Goal: Navigation & Orientation: Find specific page/section

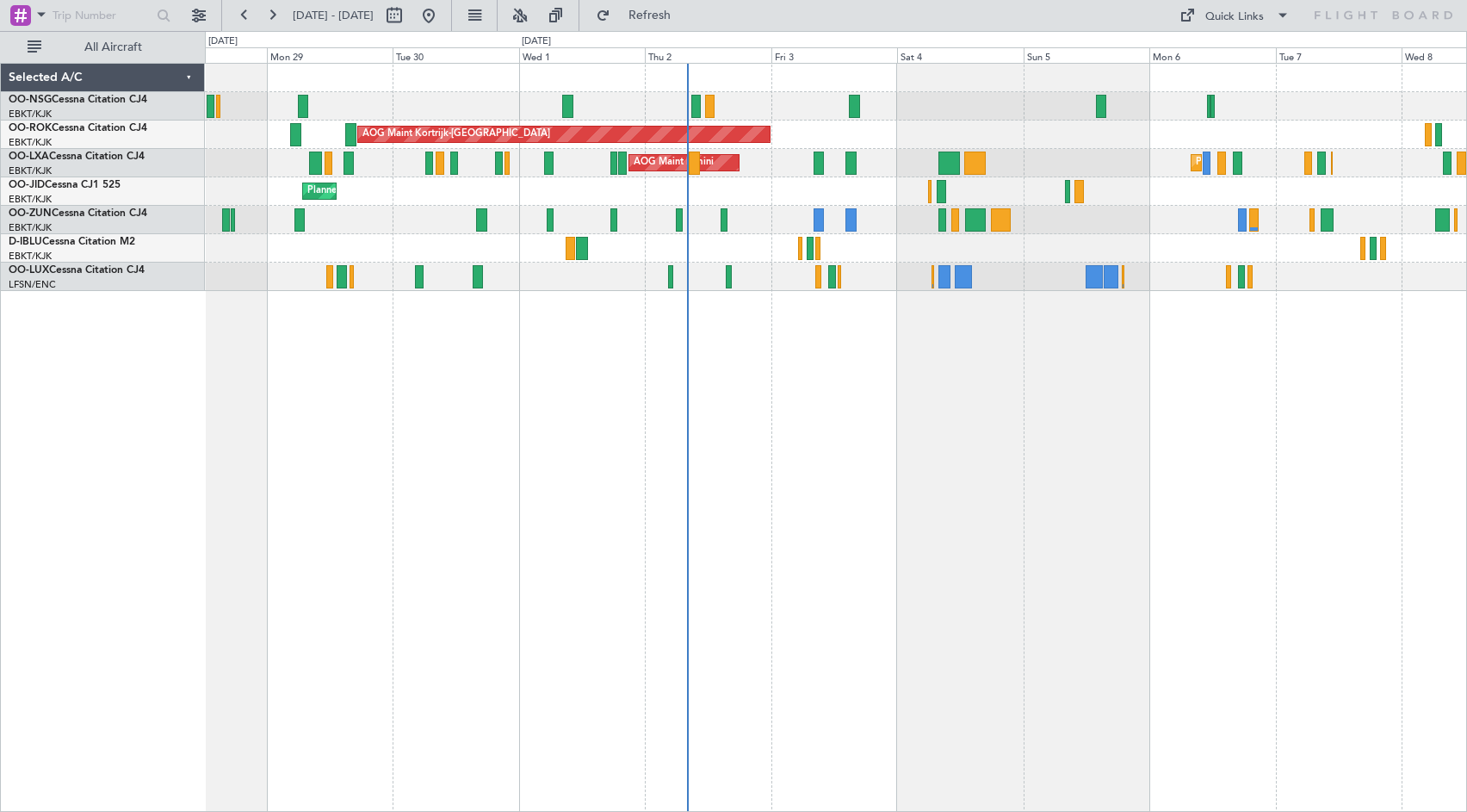
click at [980, 255] on div "A/C Unavailable [GEOGRAPHIC_DATA]-[GEOGRAPHIC_DATA] A/C Unavailable [GEOGRAPHIC…" at bounding box center [836, 248] width 1262 height 29
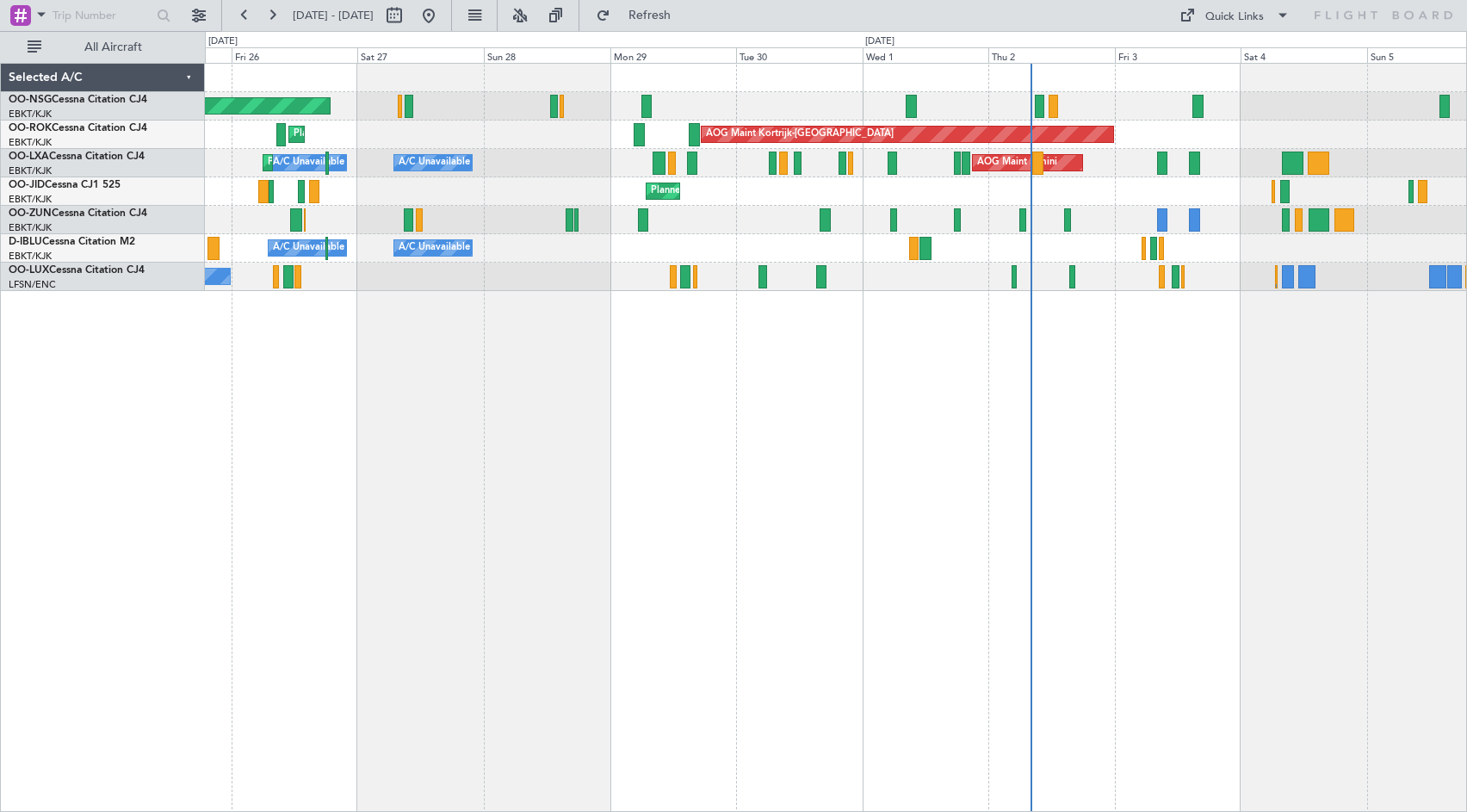
click at [1178, 498] on div "Planned Maint [GEOGRAPHIC_DATA] ([GEOGRAPHIC_DATA]) AOG Maint [GEOGRAPHIC_DATA]…" at bounding box center [836, 438] width 1263 height 749
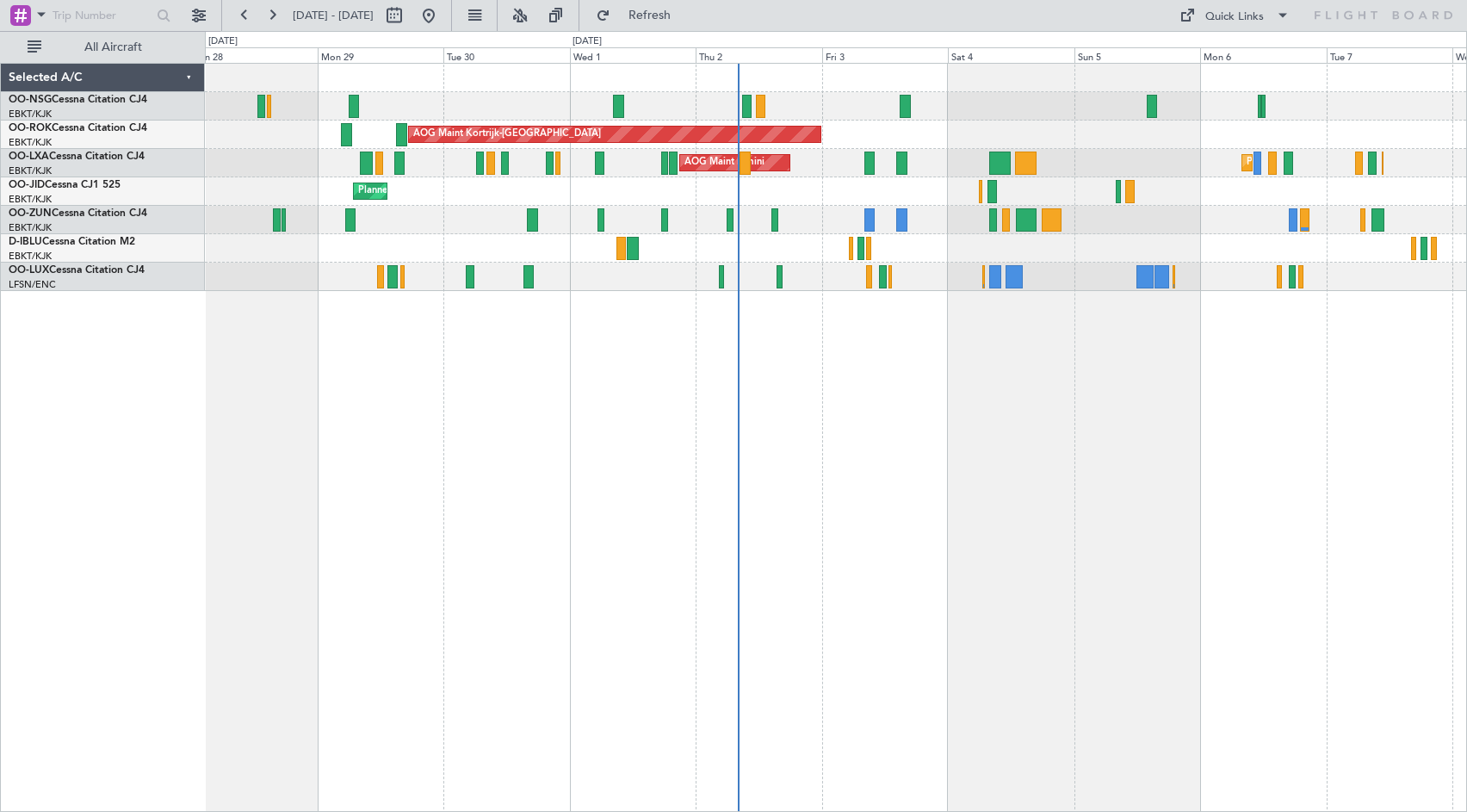
click at [945, 383] on div "Planned Maint [GEOGRAPHIC_DATA] ([GEOGRAPHIC_DATA]) AOG Maint [GEOGRAPHIC_DATA]…" at bounding box center [836, 438] width 1263 height 749
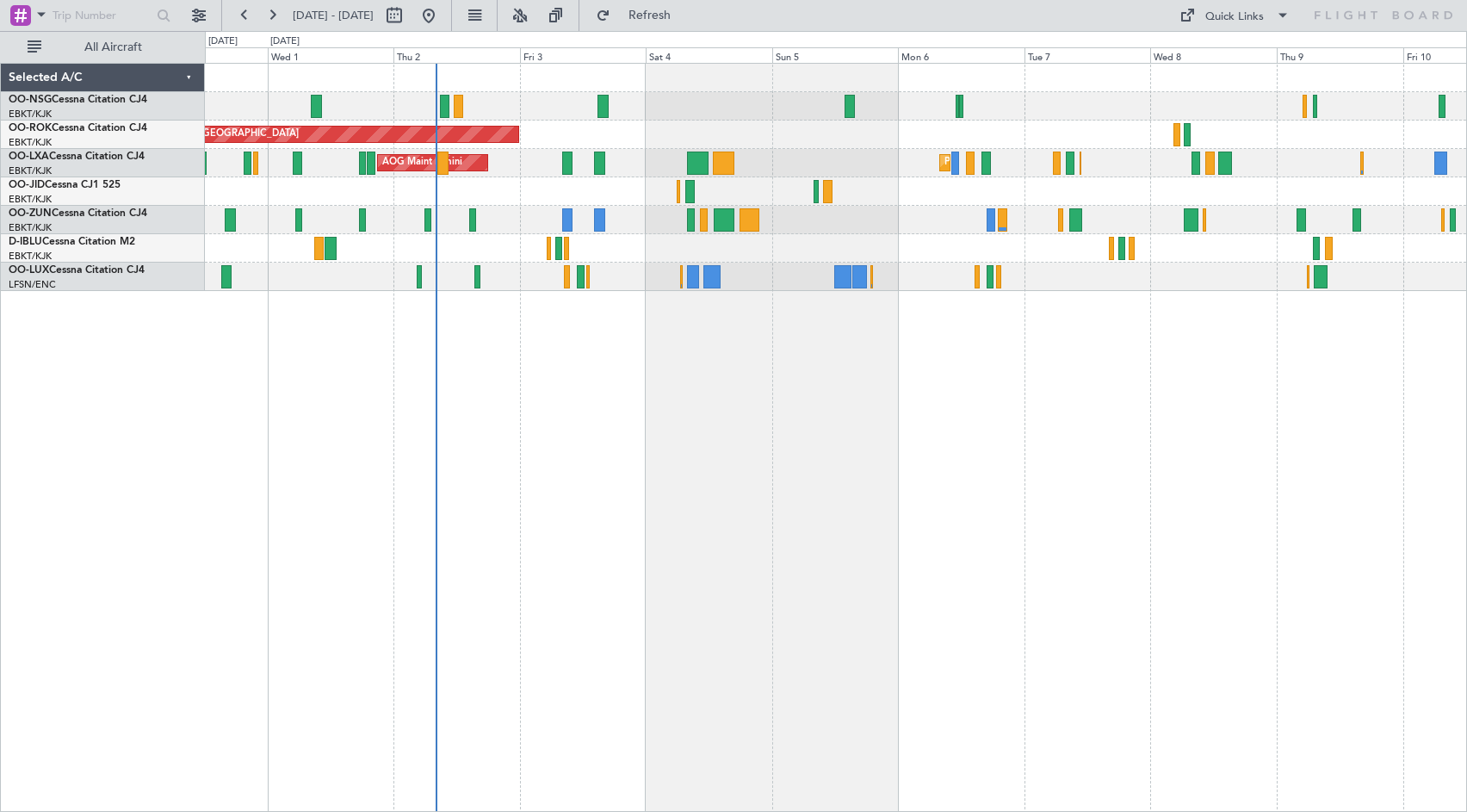
click at [1170, 191] on div "Planned Maint Kortrijk-[GEOGRAPHIC_DATA]" at bounding box center [836, 191] width 1262 height 29
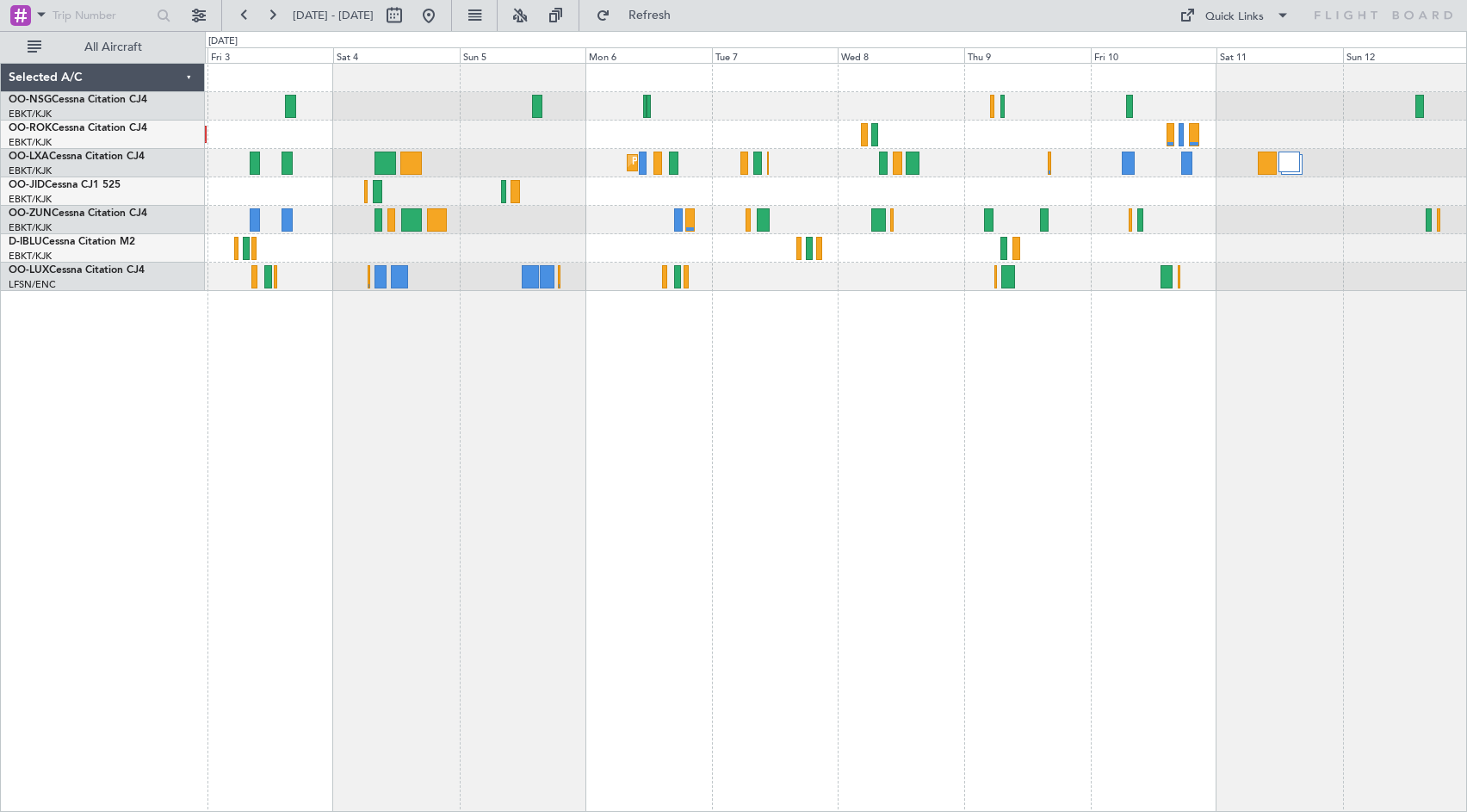
click at [1068, 204] on div at bounding box center [836, 191] width 1262 height 29
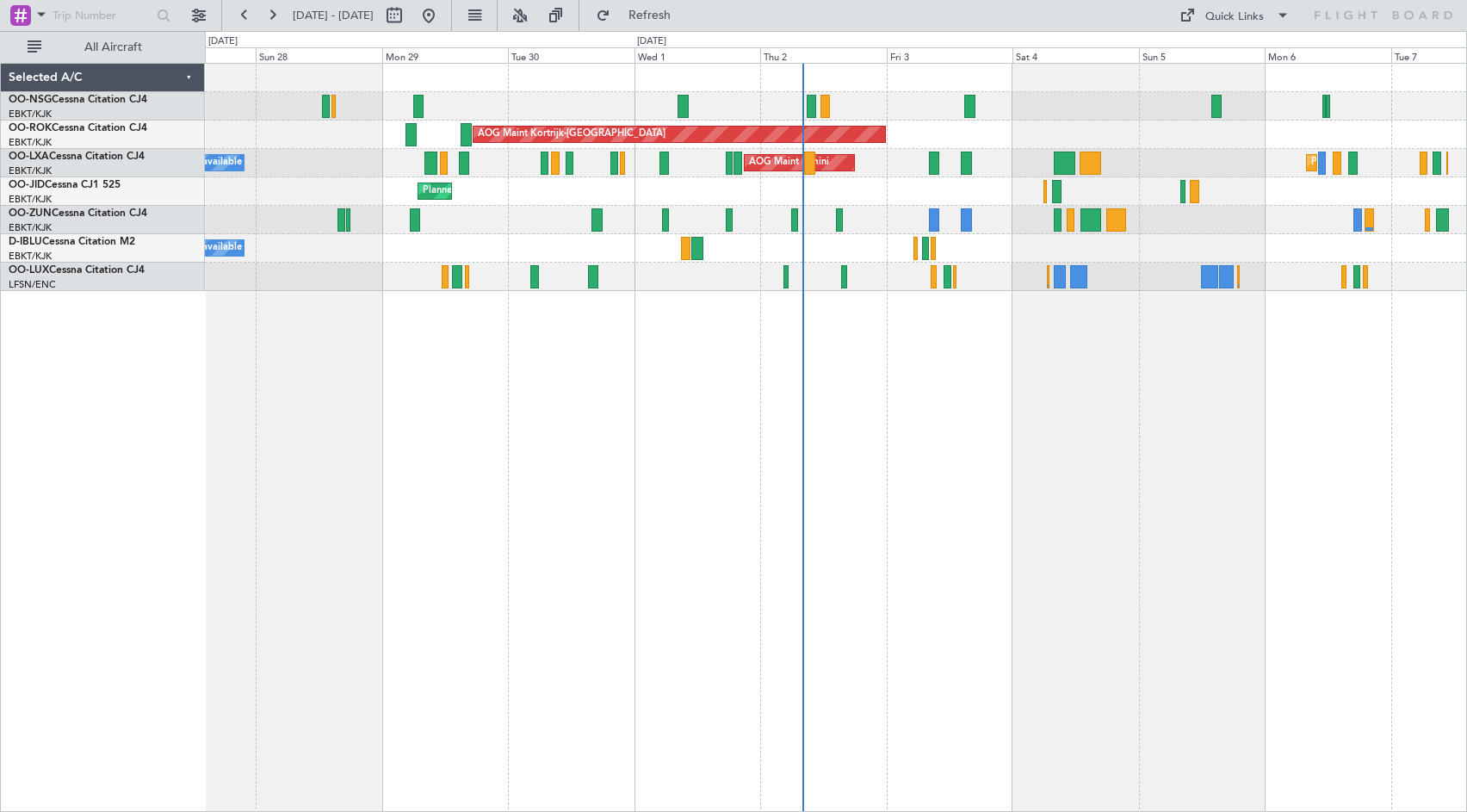
click at [821, 503] on div "Planned Maint [GEOGRAPHIC_DATA] ([GEOGRAPHIC_DATA]) AOG Maint [GEOGRAPHIC_DATA]…" at bounding box center [733, 421] width 1467 height 781
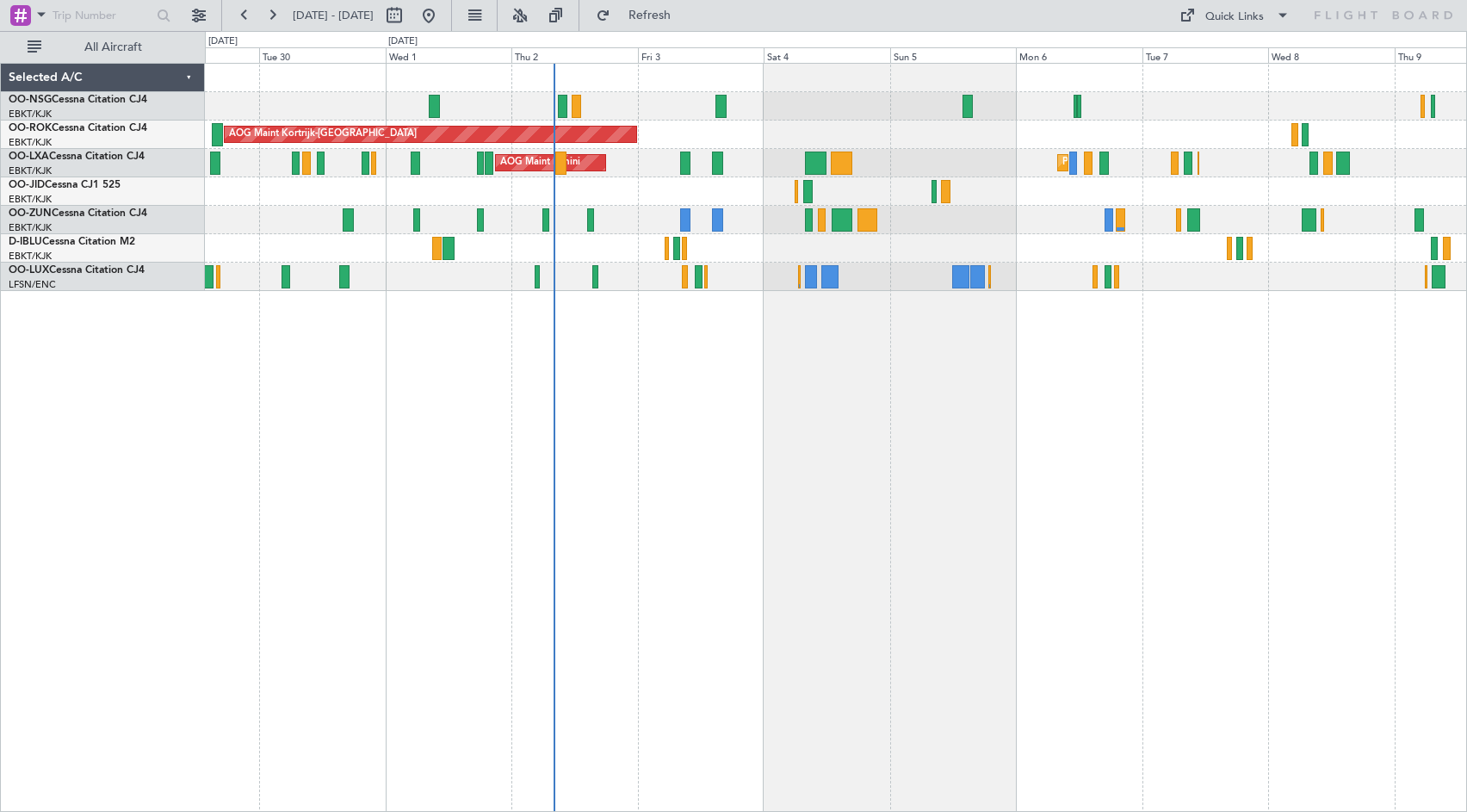
click at [973, 452] on div "AOG Maint Kortrijk-[GEOGRAPHIC_DATA] AOG Maint [GEOGRAPHIC_DATA] Planned Maint …" at bounding box center [836, 438] width 1263 height 749
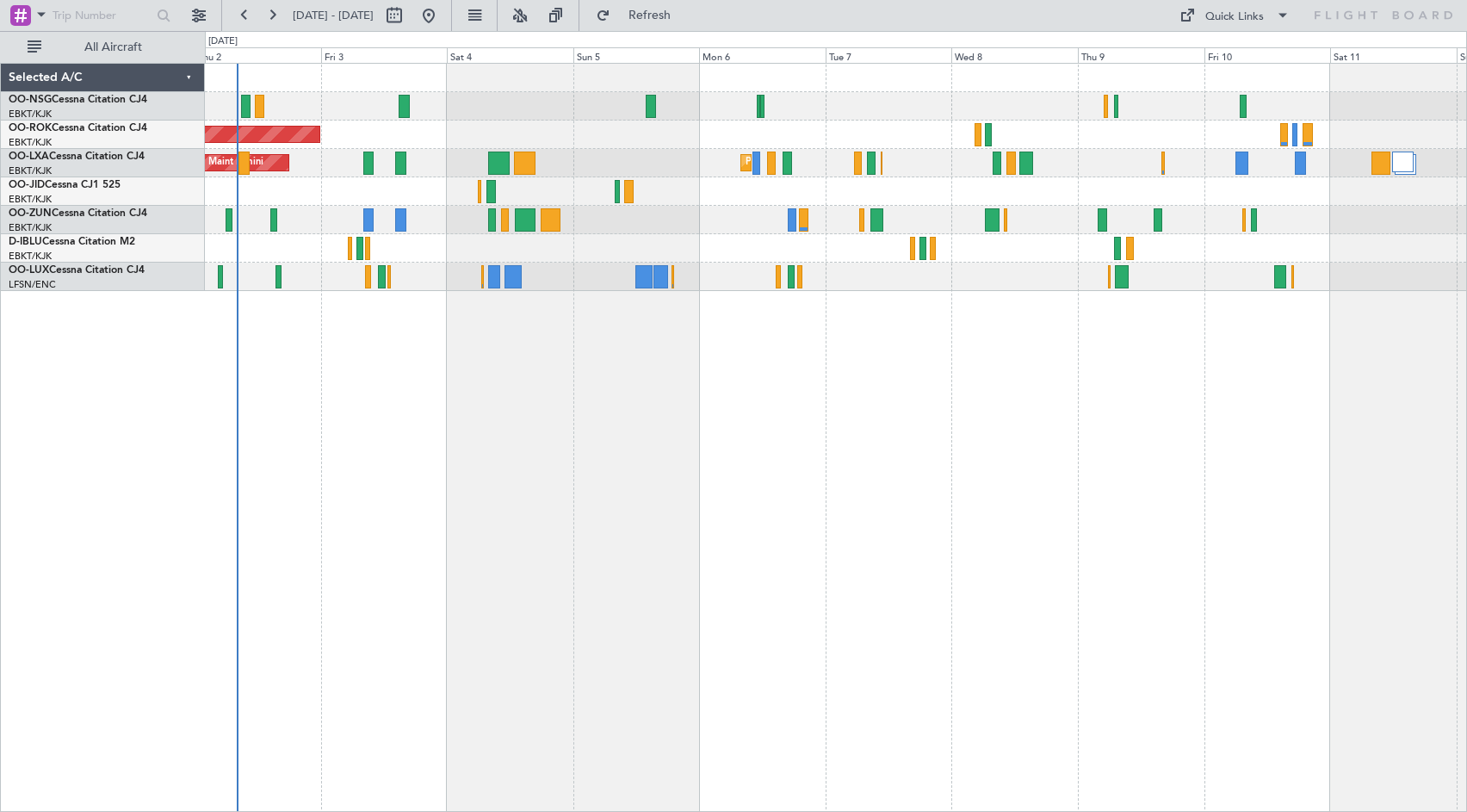
click at [760, 450] on div "AOG Maint Kortrijk-[GEOGRAPHIC_DATA] AOG Maint [GEOGRAPHIC_DATA] Planned Maint …" at bounding box center [836, 438] width 1263 height 749
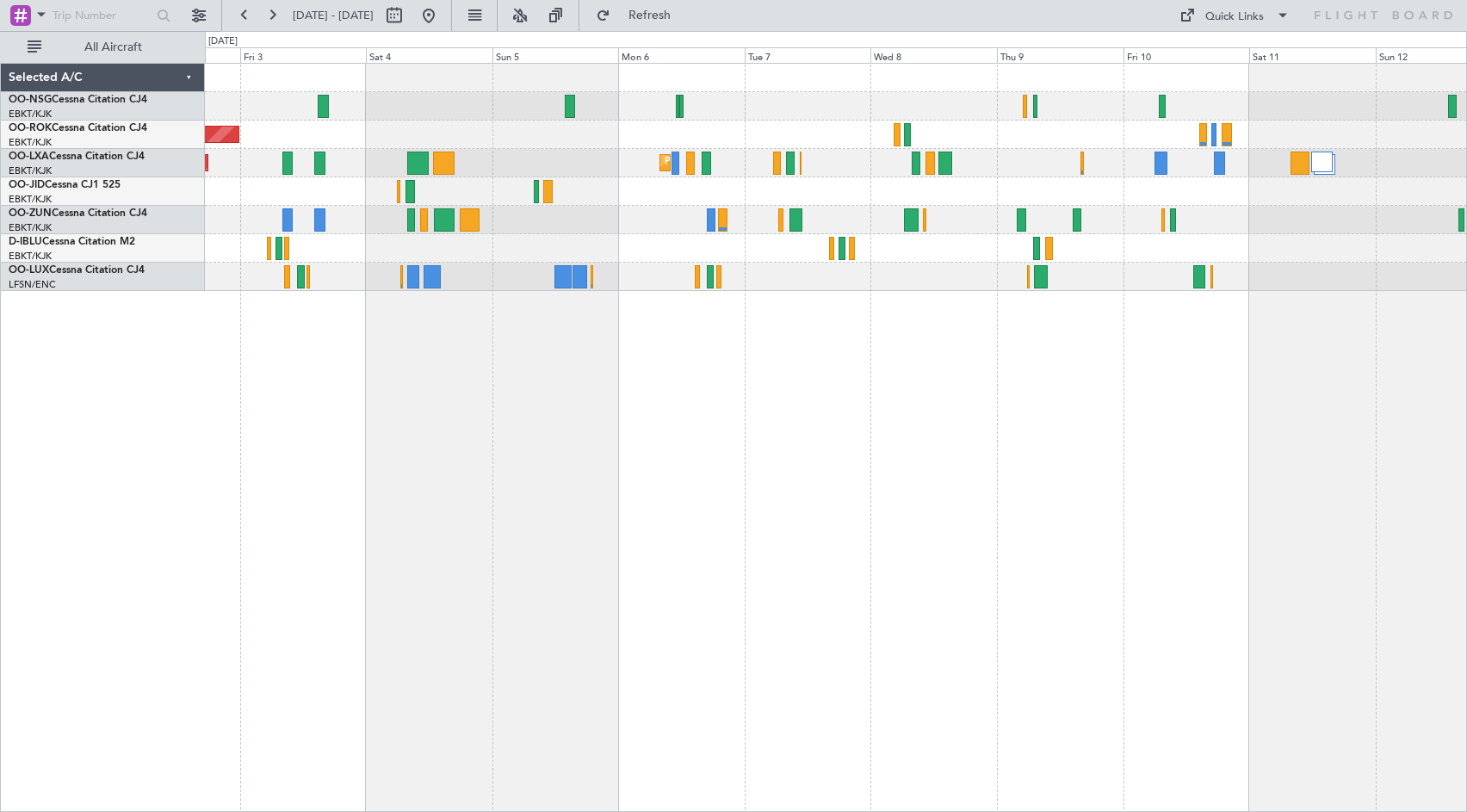
click at [1277, 205] on div at bounding box center [836, 191] width 1262 height 29
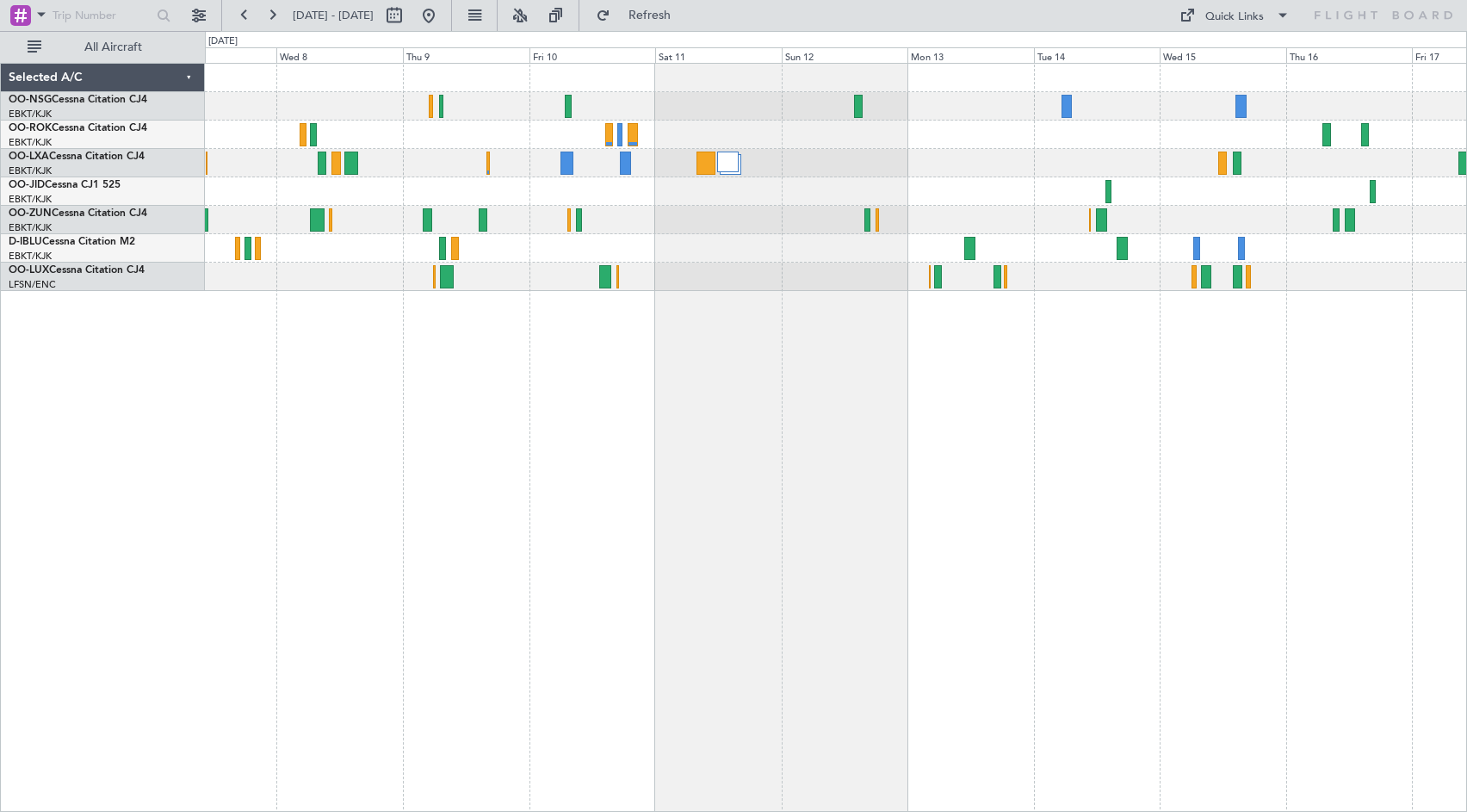
click at [662, 255] on div at bounding box center [836, 248] width 1262 height 29
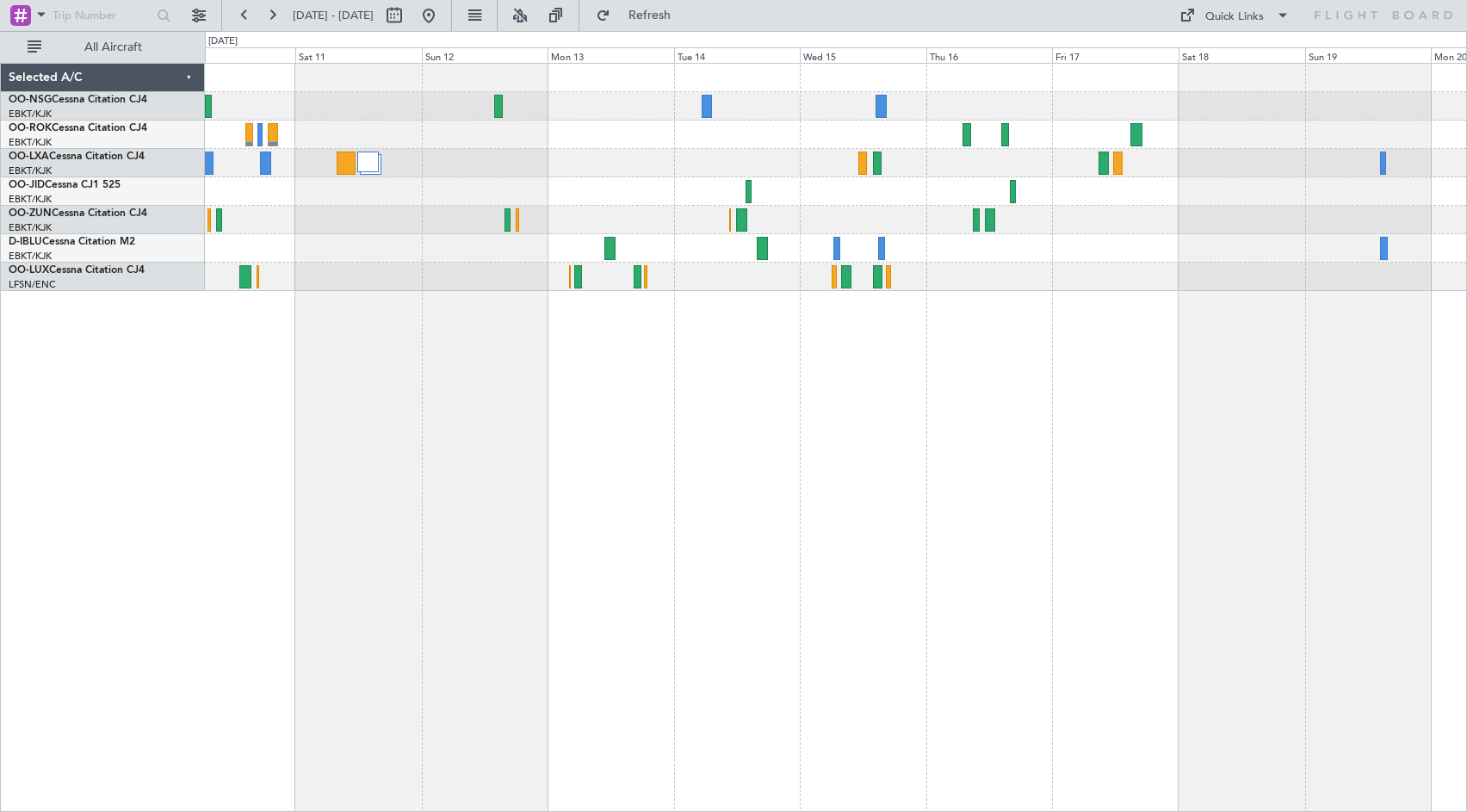
click at [1013, 176] on div at bounding box center [836, 163] width 1262 height 29
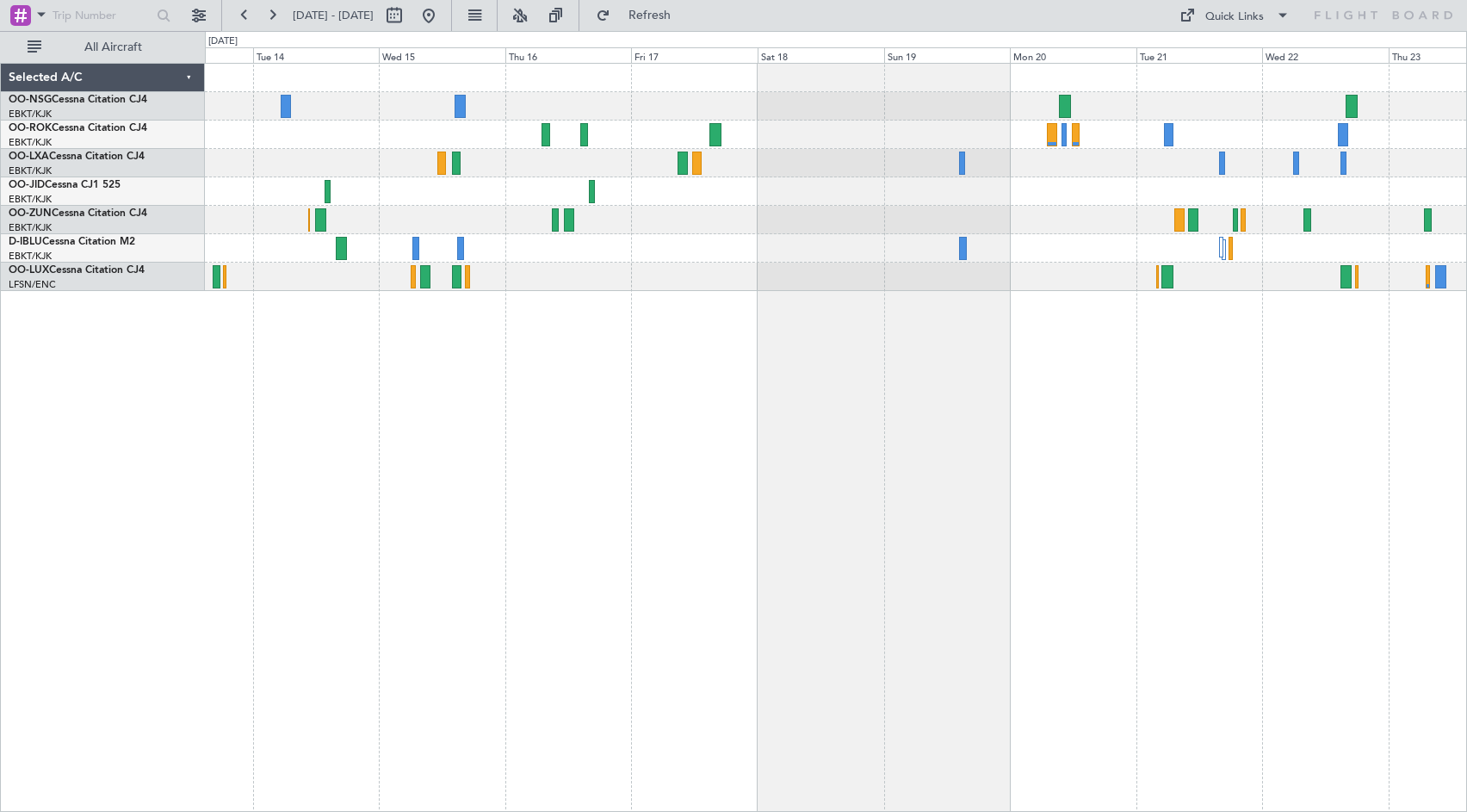
click at [883, 177] on div "No Crew No Crew" at bounding box center [836, 177] width 1262 height 228
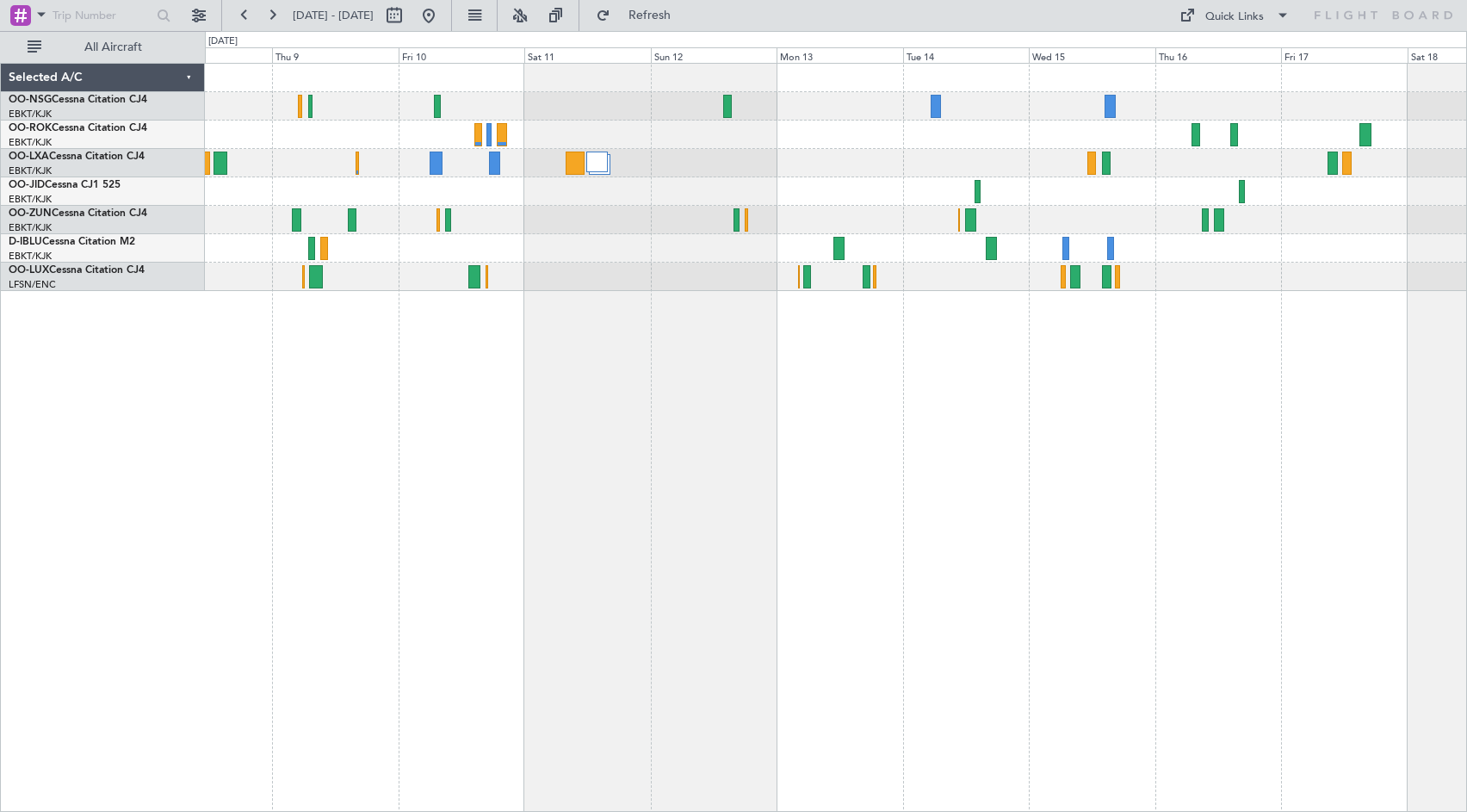
click at [1435, 521] on div "Planned Maint Kortrijk-[GEOGRAPHIC_DATA]" at bounding box center [836, 438] width 1263 height 749
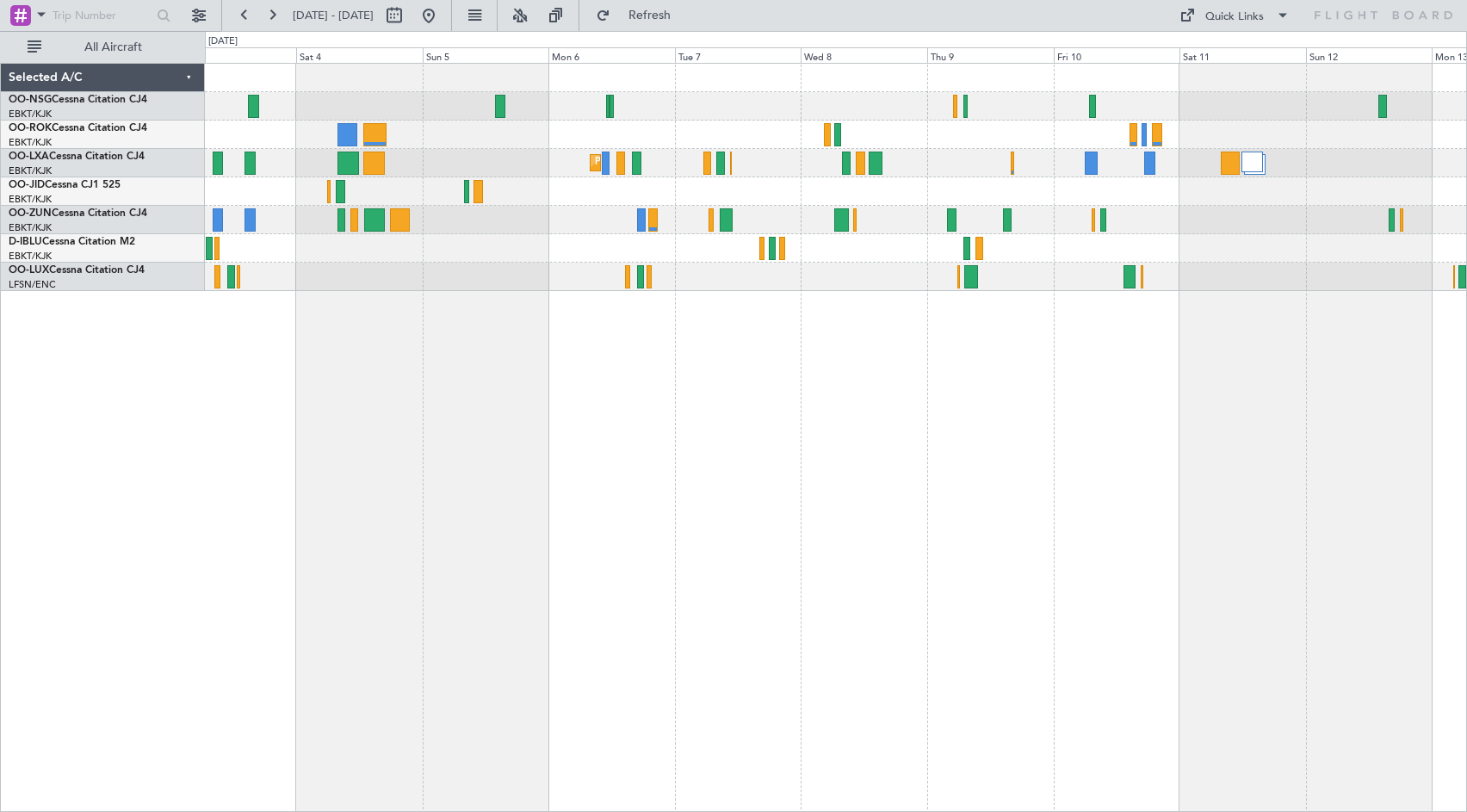
click at [761, 96] on div at bounding box center [836, 106] width 1262 height 29
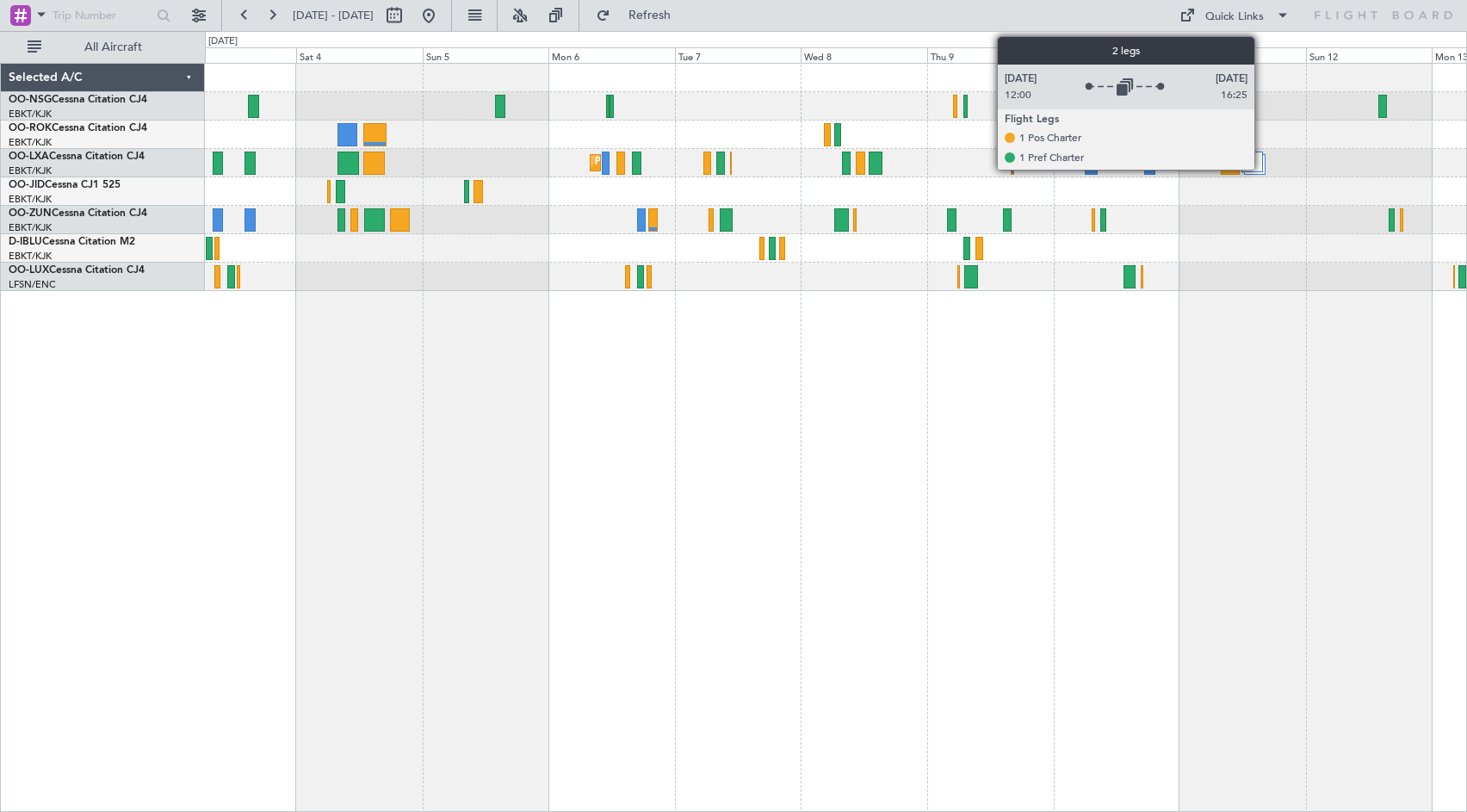
click at [1263, 164] on div at bounding box center [1251, 162] width 20 height 20
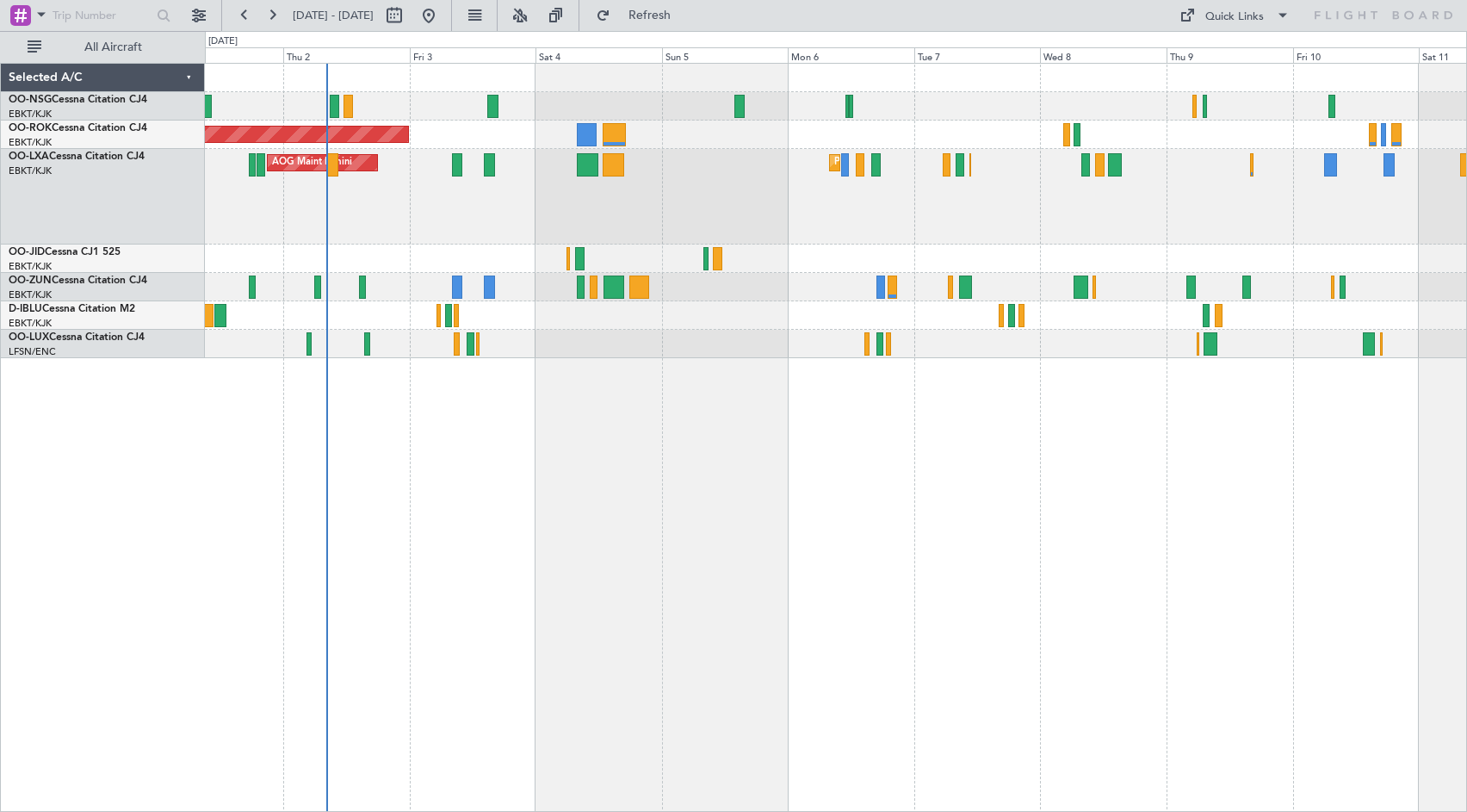
click at [863, 217] on div "Planned Maint Kortrijk-[GEOGRAPHIC_DATA] AOG Maint [GEOGRAPHIC_DATA]" at bounding box center [836, 196] width 1262 height 96
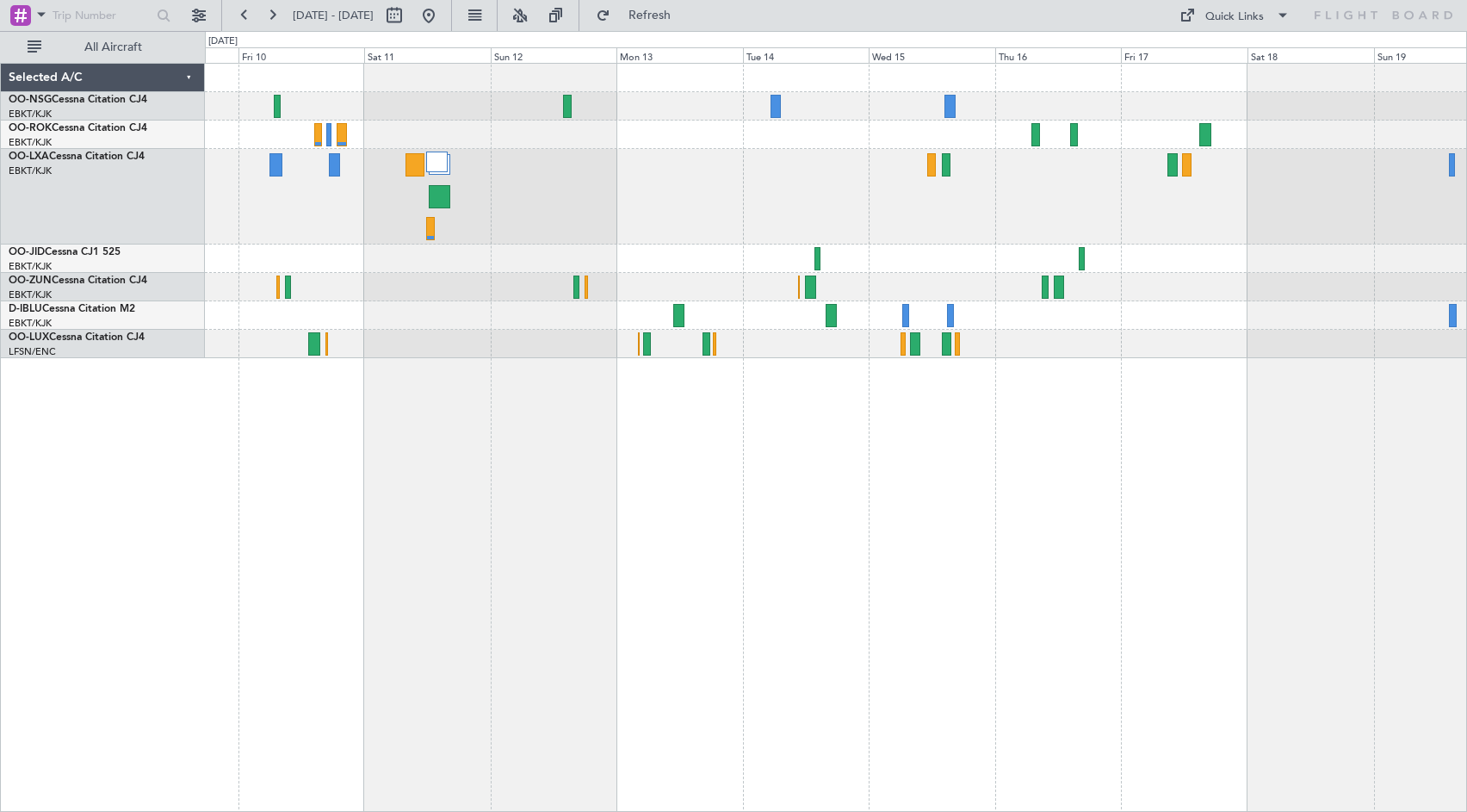
click at [311, 169] on div at bounding box center [836, 196] width 1262 height 96
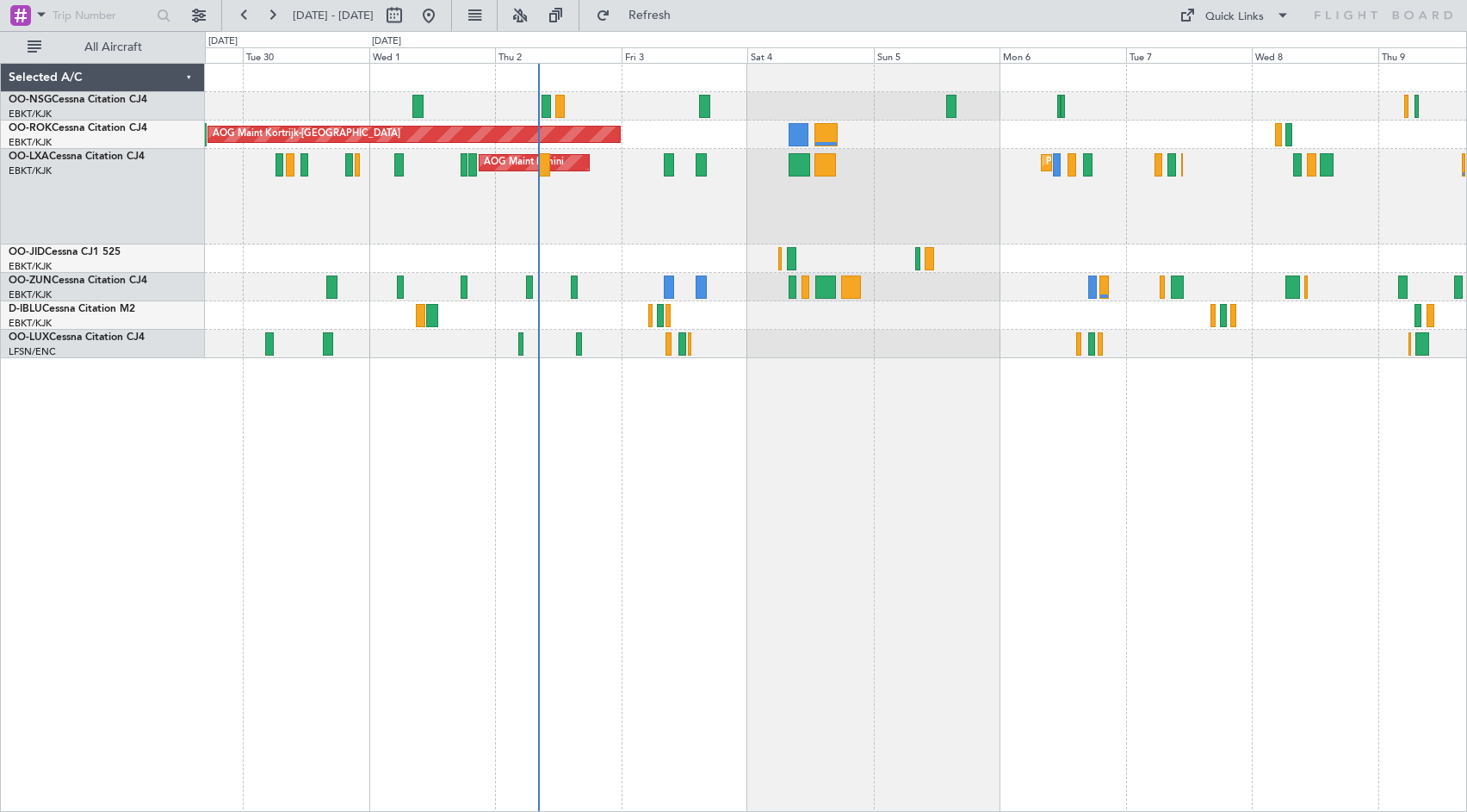
click at [1122, 238] on div "Planned Maint Kortrijk-[GEOGRAPHIC_DATA] AOG Maint [GEOGRAPHIC_DATA] A/C Unavai…" at bounding box center [836, 196] width 1262 height 96
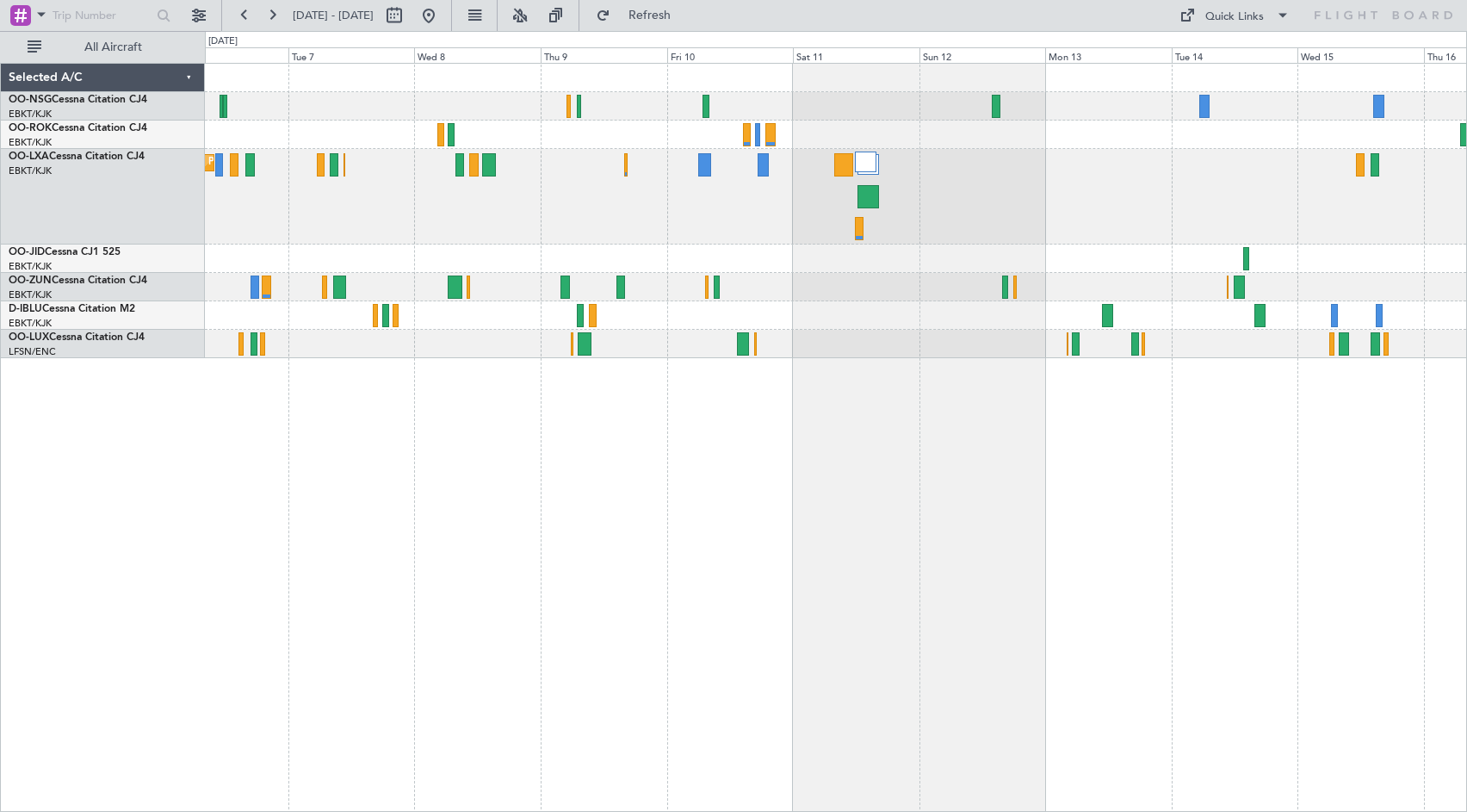
click at [417, 204] on div "Planned Maint Kortrijk-[GEOGRAPHIC_DATA]" at bounding box center [836, 196] width 1262 height 96
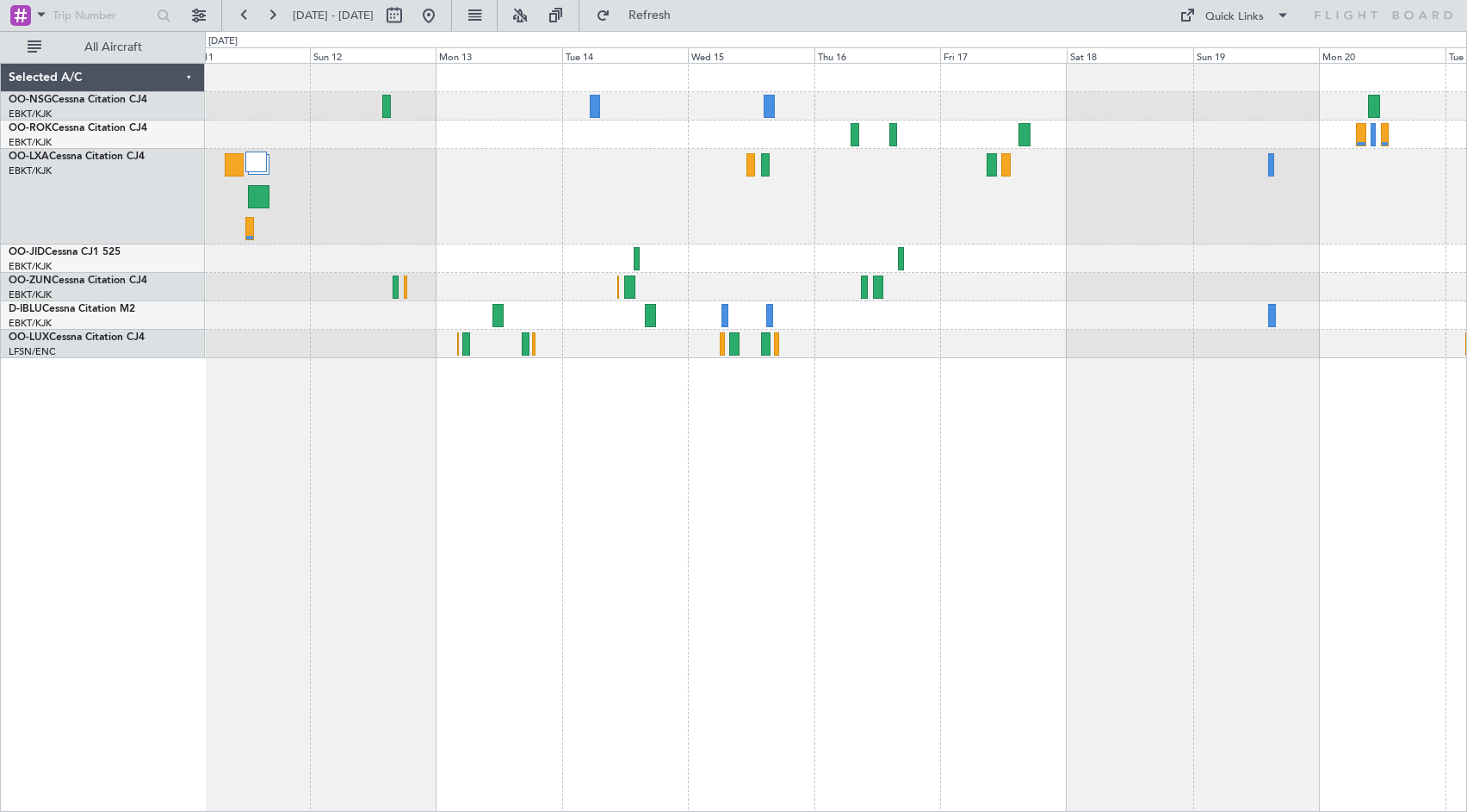
click at [529, 174] on div at bounding box center [836, 196] width 1262 height 96
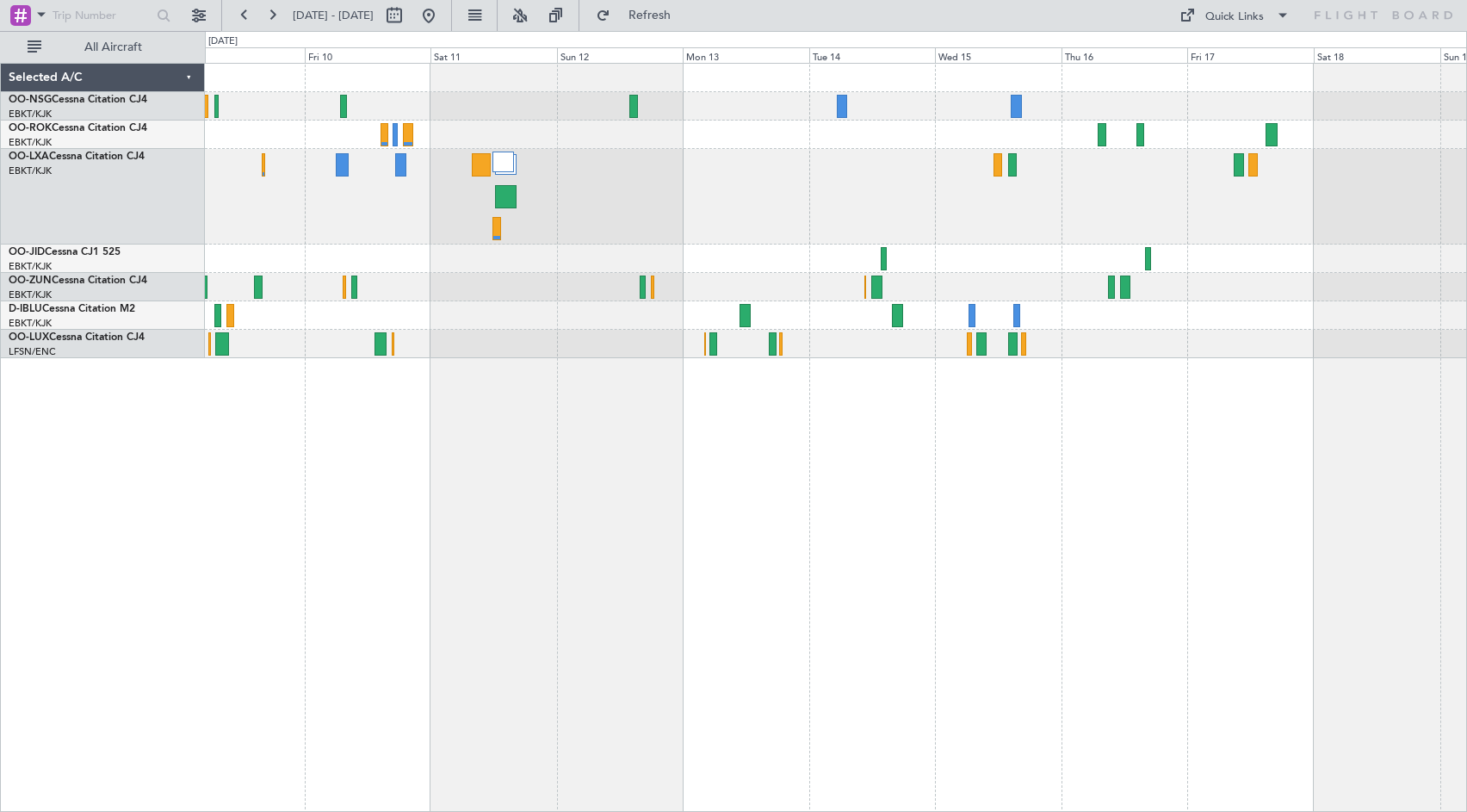
click at [742, 433] on div at bounding box center [836, 438] width 1263 height 749
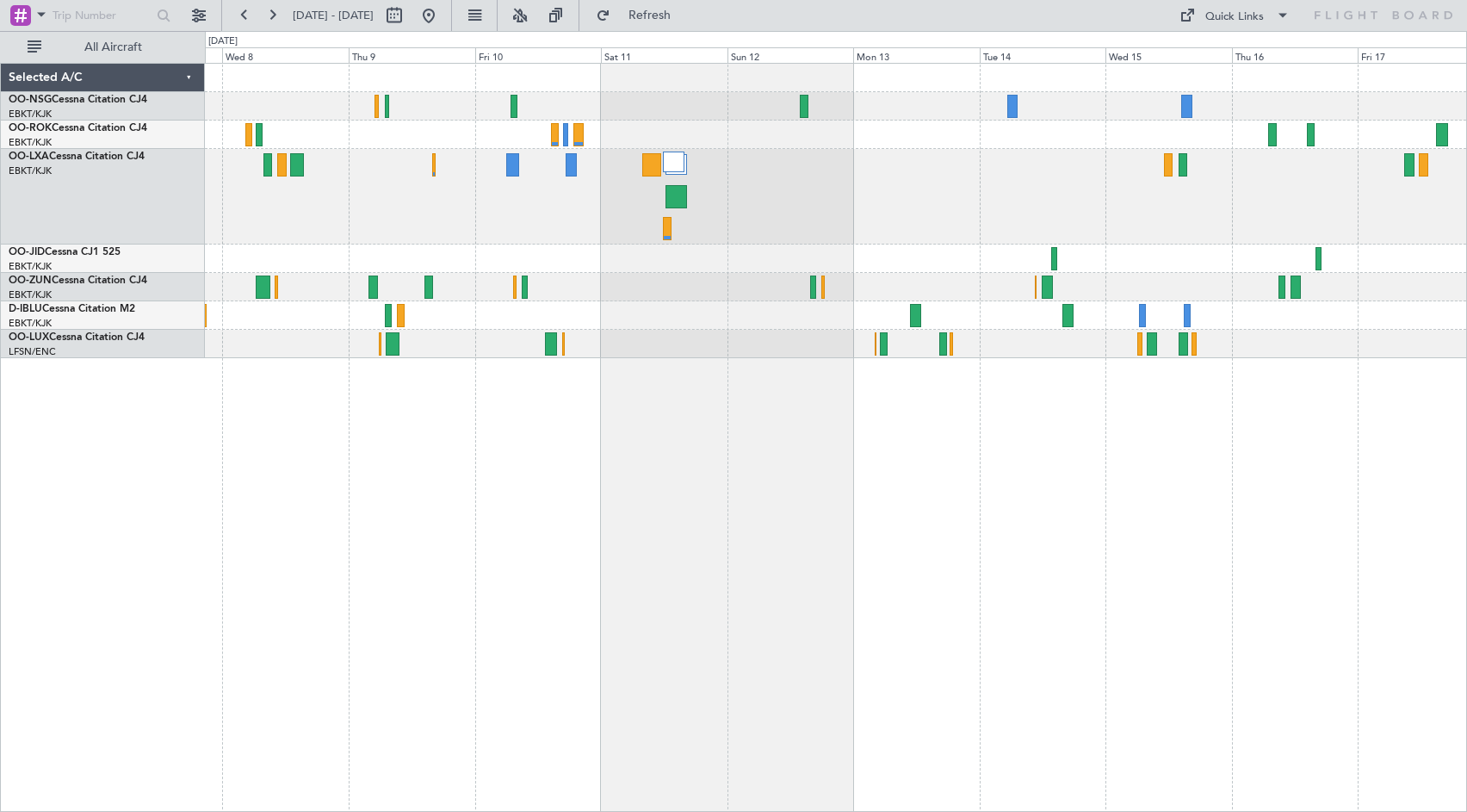
click at [854, 452] on div "Planned Maint Kortrijk-[GEOGRAPHIC_DATA]" at bounding box center [836, 438] width 1263 height 749
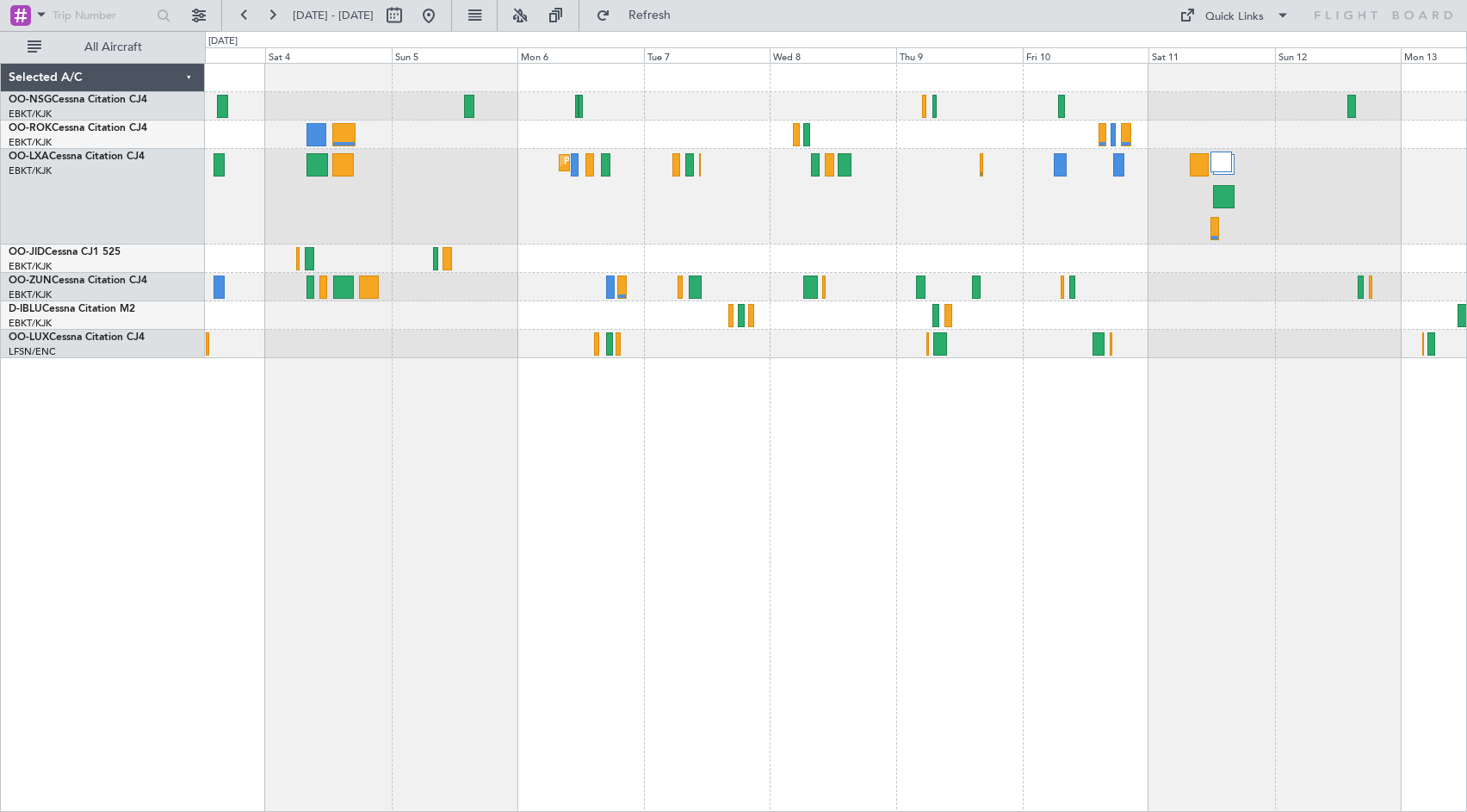
click at [1011, 488] on div "AOG Maint Kortrijk-[GEOGRAPHIC_DATA] Planned Maint [GEOGRAPHIC_DATA]-[GEOGRAPHI…" at bounding box center [836, 438] width 1263 height 749
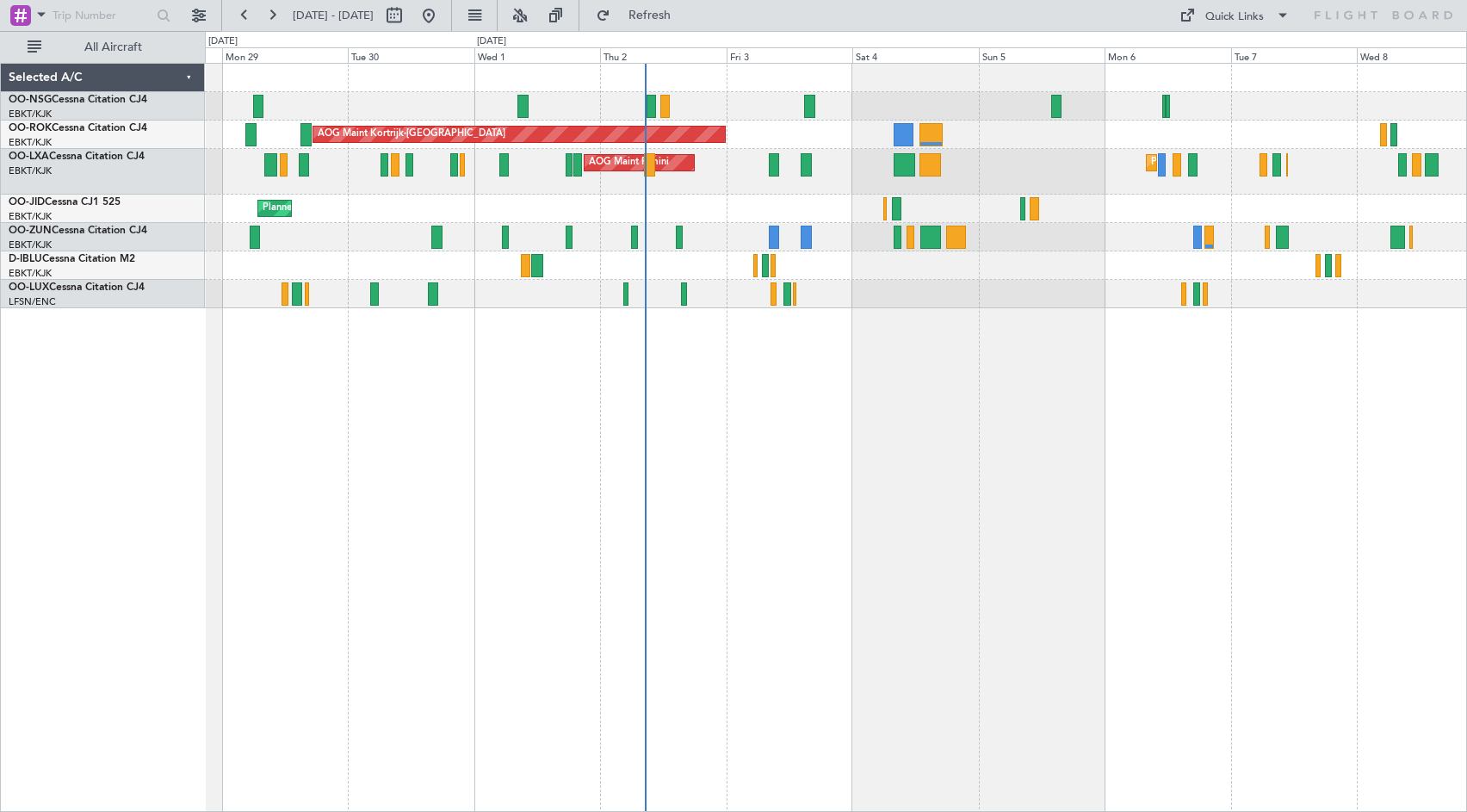
click at [1232, 500] on div "Planned Maint [GEOGRAPHIC_DATA] ([GEOGRAPHIC_DATA]) AOG Maint [GEOGRAPHIC_DATA]…" at bounding box center [836, 438] width 1263 height 749
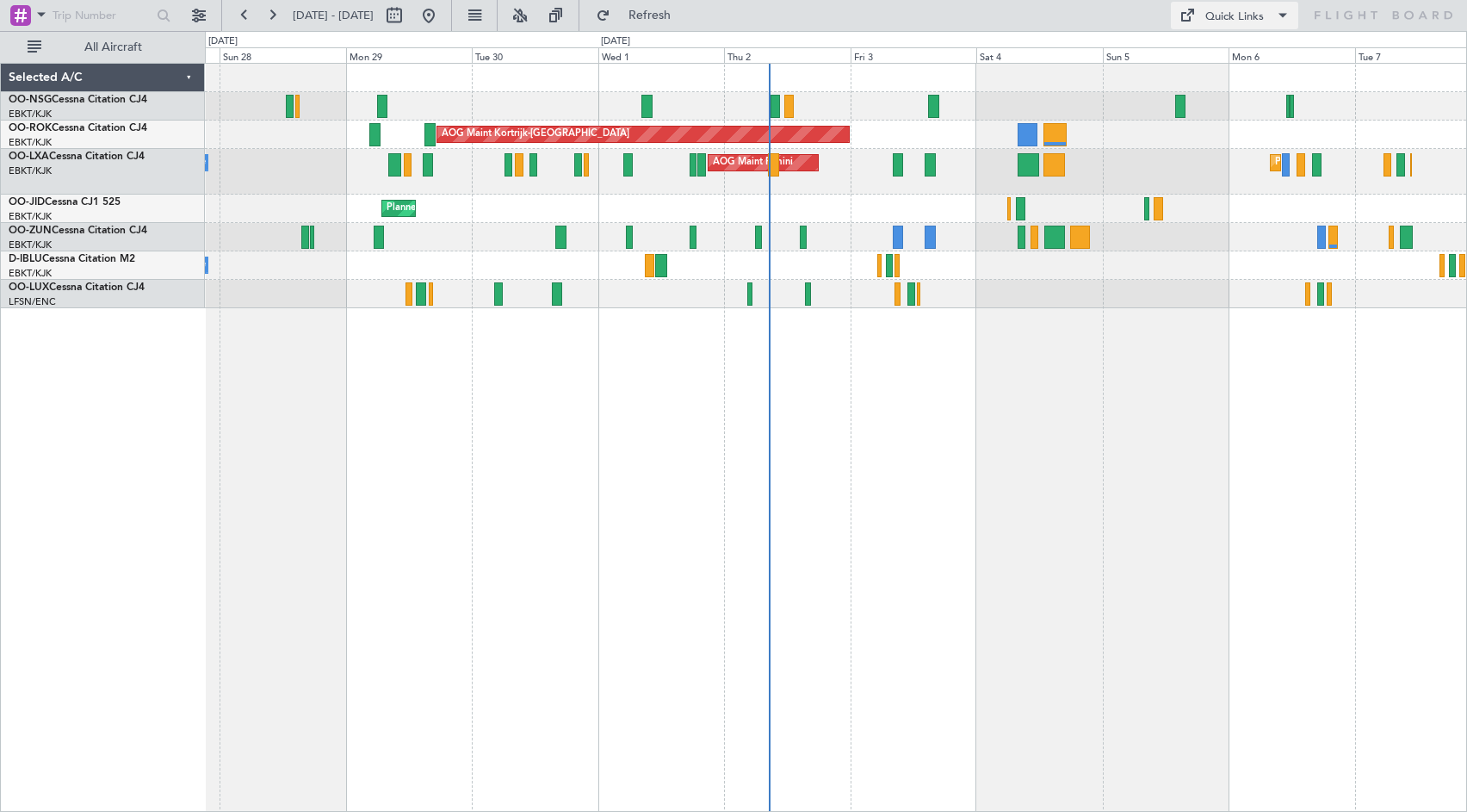
click at [1196, 19] on span at bounding box center [1186, 16] width 20 height 20
click at [1199, 110] on button "Crew Board" at bounding box center [1238, 98] width 129 height 41
